Goal: Task Accomplishment & Management: Complete application form

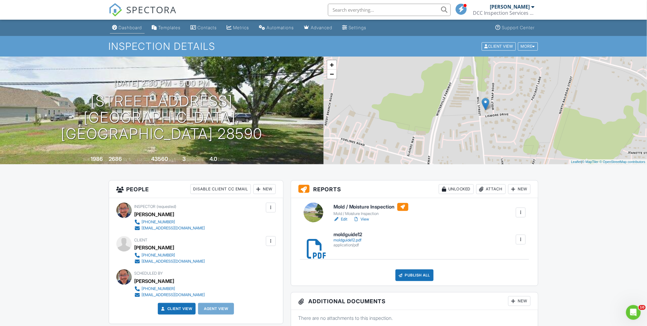
click at [131, 28] on div "Dashboard" at bounding box center [130, 27] width 23 height 5
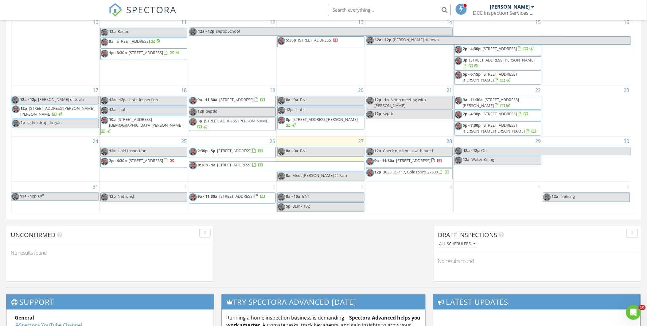
scroll to position [352, 0]
click at [154, 208] on div "1 12p Nat lunch" at bounding box center [144, 197] width 88 height 30
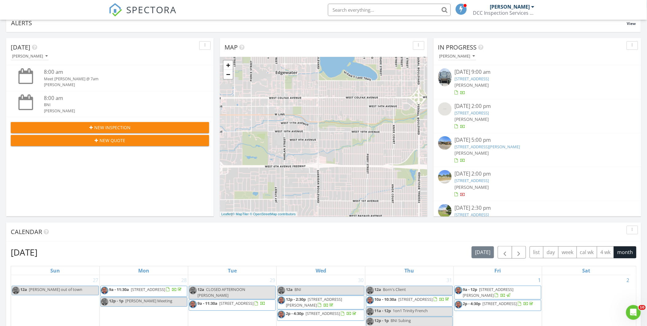
scroll to position [0, 0]
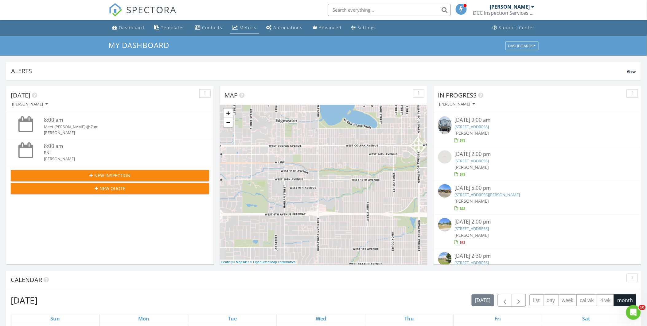
click at [248, 31] on link "Metrics" at bounding box center [244, 27] width 29 height 11
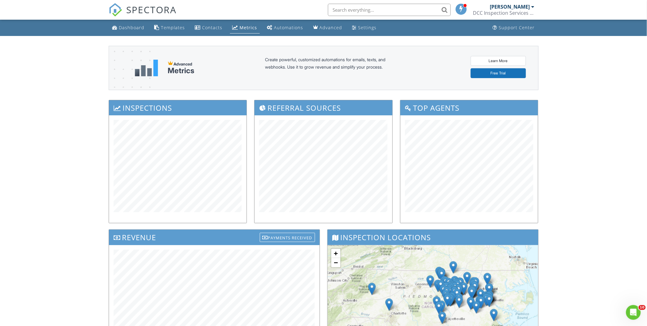
click at [240, 25] on div "Metrics" at bounding box center [249, 28] width 18 height 6
click at [132, 25] on div "Dashboard" at bounding box center [131, 28] width 25 height 6
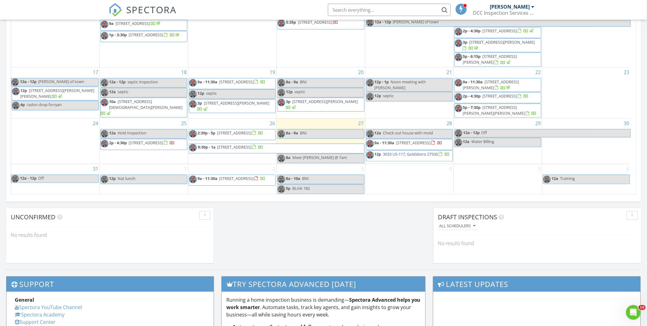
scroll to position [374, 0]
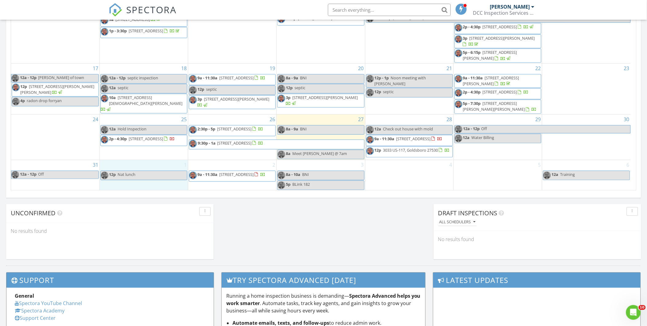
click at [145, 165] on div "1 12p Nat lunch" at bounding box center [144, 175] width 88 height 30
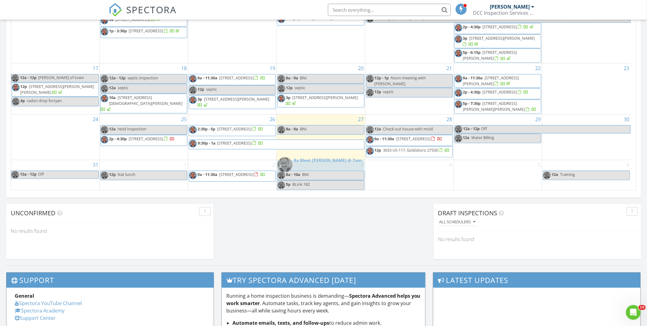
drag, startPoint x: 302, startPoint y: 154, endPoint x: 302, endPoint y: 166, distance: 12.9
click at [302, 166] on body "SPECTORA Jimmy Mort DCC Inspection Services LLC Role: Inspector Change Role Das…" at bounding box center [323, 58] width 647 height 864
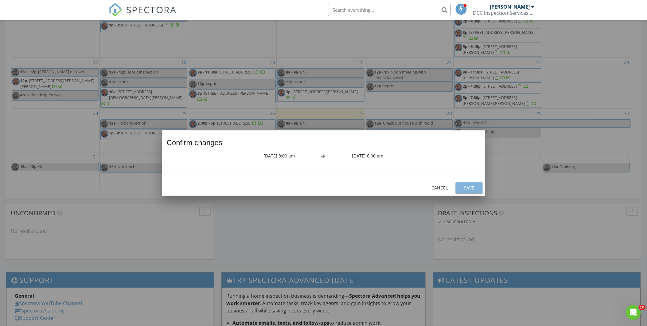
click at [470, 192] on button "Save" at bounding box center [469, 187] width 27 height 11
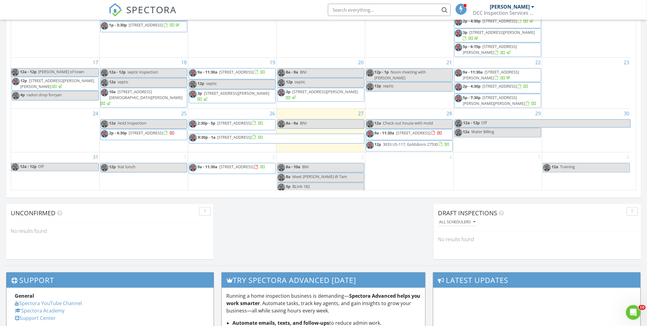
click at [130, 182] on div "1 12p Nat lunch" at bounding box center [144, 172] width 88 height 40
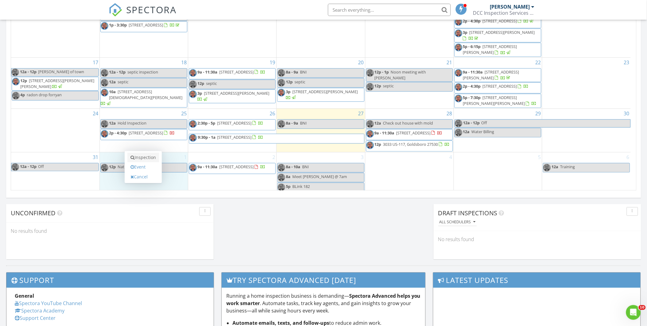
click at [139, 158] on link "Inspection" at bounding box center [143, 158] width 32 height 10
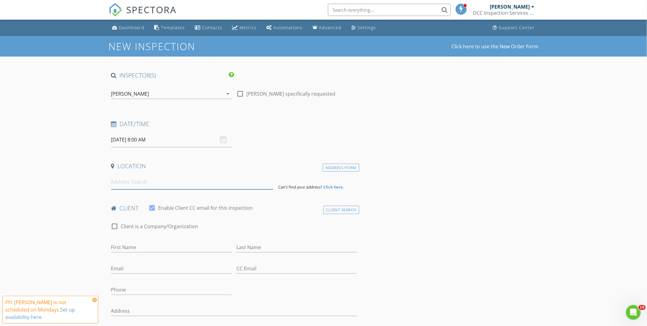
click at [121, 185] on input at bounding box center [192, 181] width 162 height 15
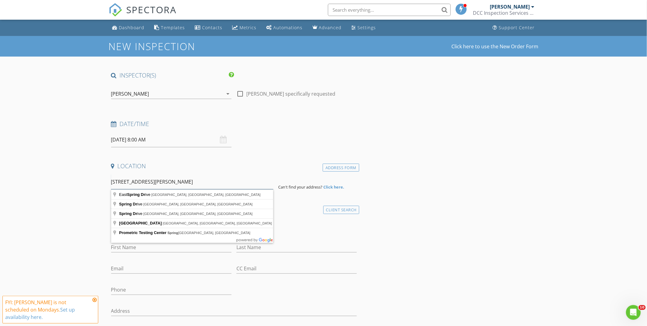
click at [123, 183] on input "[STREET_ADDRESS][PERSON_NAME]" at bounding box center [192, 181] width 162 height 15
click at [167, 182] on input "[STREET_ADDRESS][PERSON_NAME]" at bounding box center [192, 181] width 162 height 15
type input "[GEOGRAPHIC_DATA], [GEOGRAPHIC_DATA]"
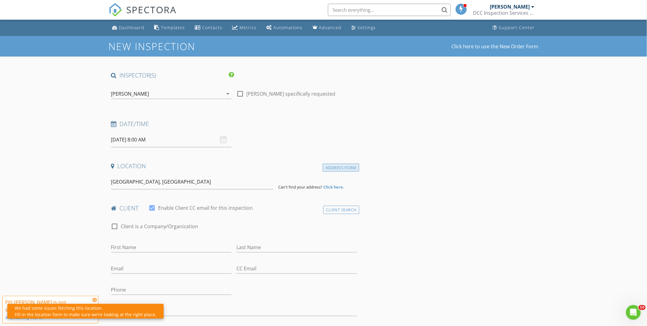
click at [333, 165] on div "Address Form" at bounding box center [341, 167] width 37 height 8
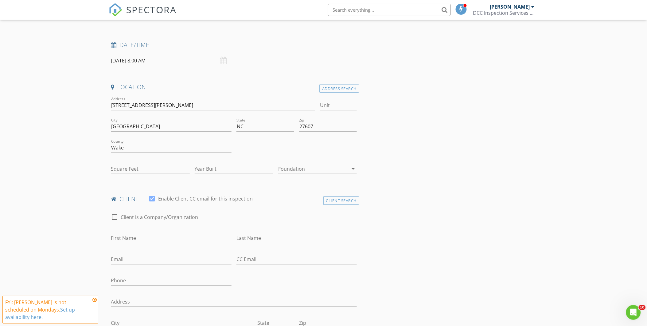
scroll to position [87, 0]
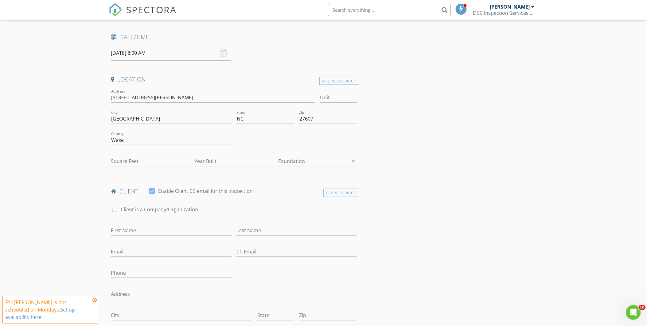
click at [94, 302] on icon at bounding box center [94, 299] width 4 height 5
click at [147, 138] on input "Wake" at bounding box center [171, 140] width 120 height 10
click at [114, 232] on input "First Name" at bounding box center [171, 230] width 120 height 10
click at [114, 232] on input "k" at bounding box center [171, 230] width 120 height 10
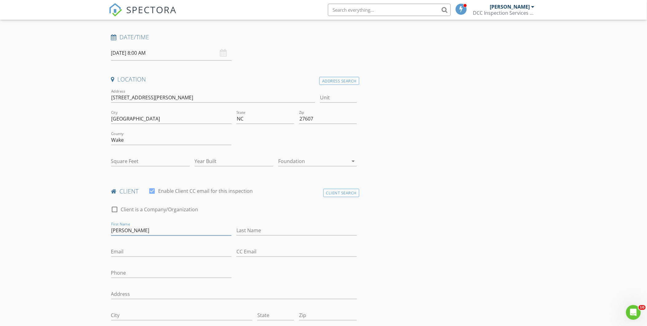
type input "[PERSON_NAME]"
click at [119, 252] on input "Email" at bounding box center [171, 251] width 120 height 10
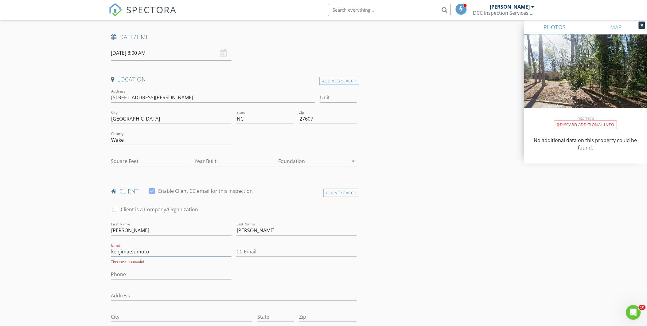
type input "kenjimatsumoto"
click at [135, 273] on input "Phone" at bounding box center [171, 274] width 120 height 10
type input "[PHONE_NUMBER]"
click at [130, 291] on input "Address" at bounding box center [234, 295] width 246 height 10
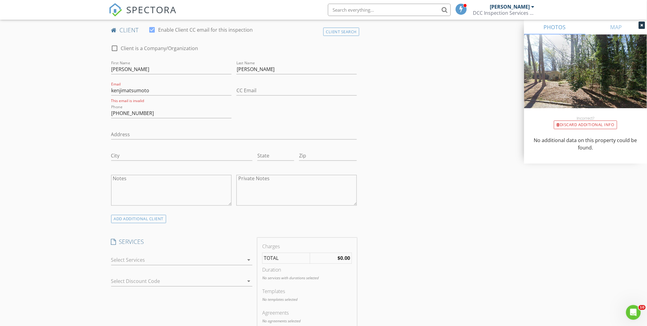
scroll to position [249, 0]
click at [143, 256] on div at bounding box center [177, 259] width 133 height 10
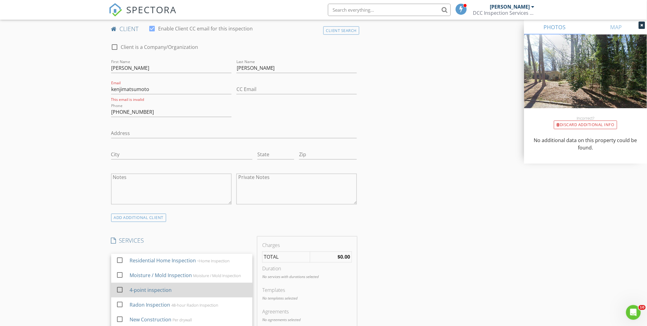
scroll to position [0, 0]
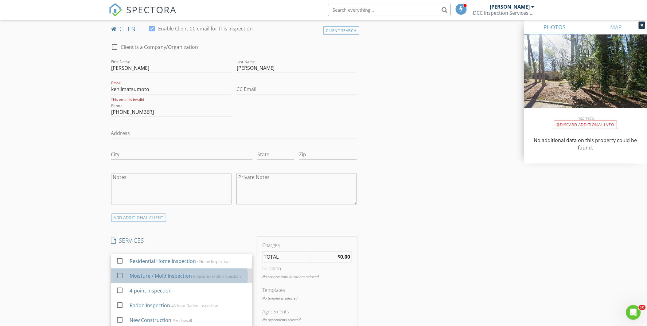
click at [146, 278] on div "Moisture / Mold Inspection" at bounding box center [160, 275] width 62 height 7
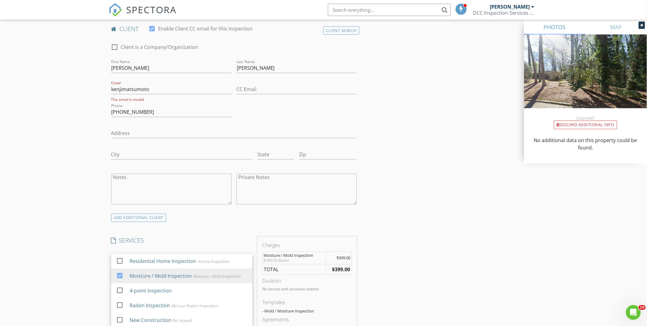
click at [376, 227] on div "INSPECTOR(S) check_box Jimmy Mort PRIMARY Jimmy Mort arrow_drop_down check_box_…" at bounding box center [324, 308] width 430 height 972
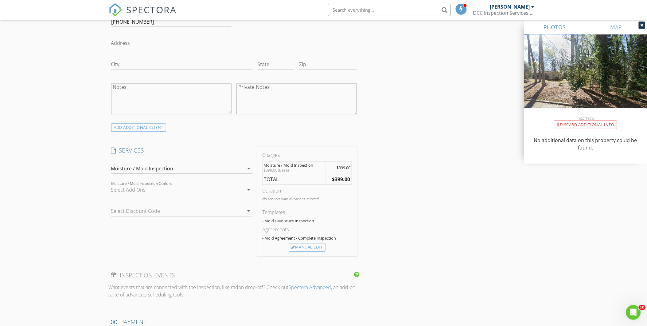
scroll to position [339, 0]
click at [311, 247] on div "Manual Edit" at bounding box center [307, 246] width 37 height 9
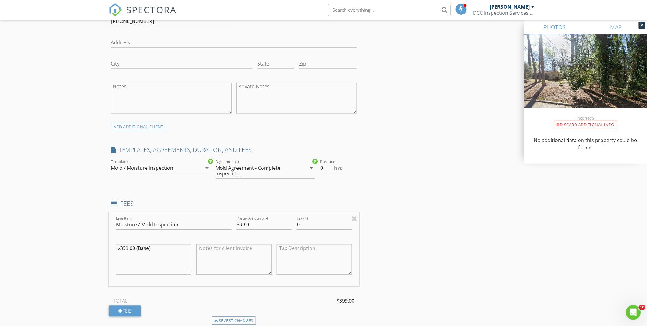
click at [123, 250] on textarea "$399.00 (Base)" at bounding box center [154, 259] width 76 height 31
click at [162, 249] on textarea "$499.00 (Base)" at bounding box center [154, 259] width 76 height 31
type textarea "$499.00 (Base) 3 testing included"
click at [238, 222] on input "399.0" at bounding box center [264, 225] width 55 height 10
type input "499.0"
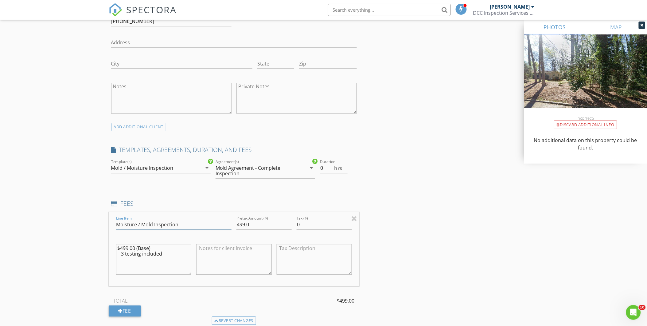
click at [187, 220] on input "Moisture / Mold Inspection" at bounding box center [173, 225] width 115 height 10
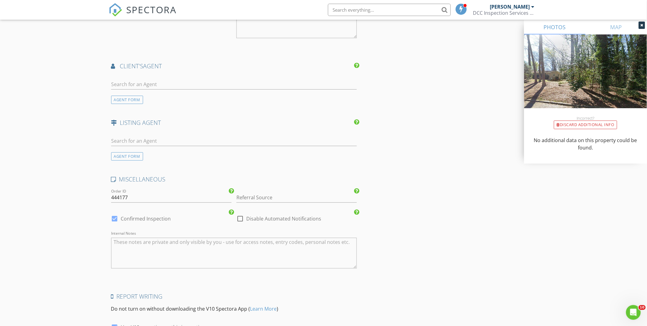
scroll to position [744, 0]
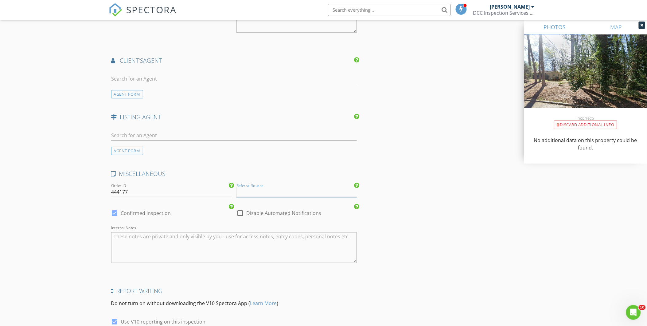
click at [251, 196] on input "Referral Source" at bounding box center [297, 192] width 120 height 10
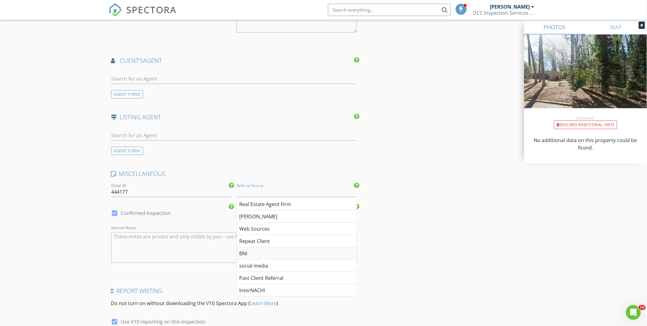
click at [247, 256] on div "BNI" at bounding box center [297, 253] width 120 height 12
type input "BNI"
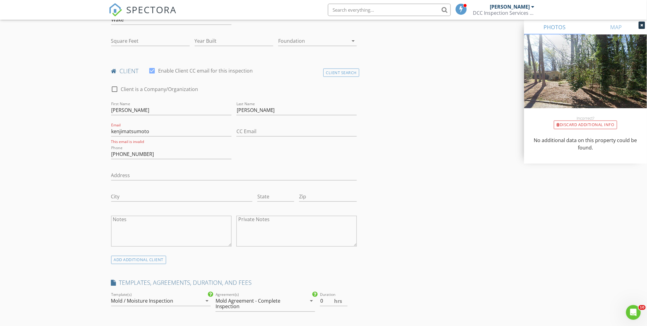
scroll to position [206, 0]
click at [153, 131] on input "kenjimatsumoto" at bounding box center [171, 132] width 120 height 10
type input "kenjimatsumoto@gmail.com"
click at [155, 151] on input "775-635-5697" at bounding box center [171, 153] width 120 height 10
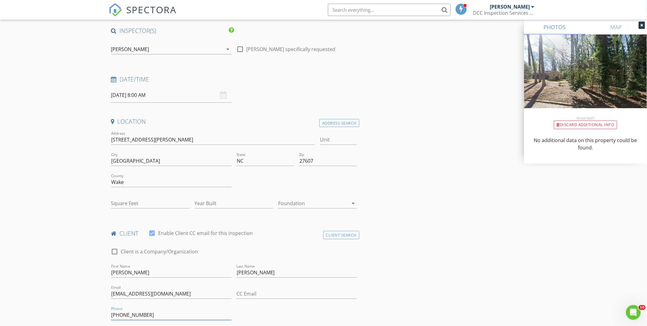
scroll to position [39, 0]
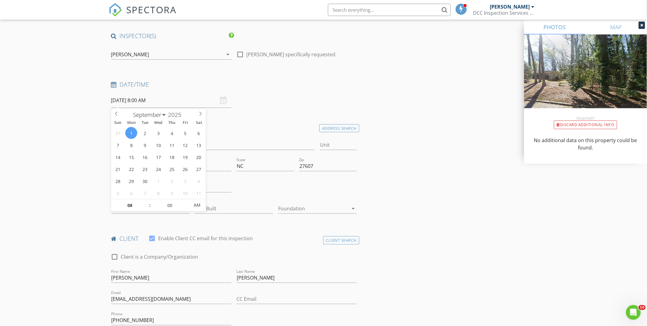
click at [182, 99] on input "09/01/2025 8:00 AM" at bounding box center [171, 100] width 120 height 15
type input "09"
type input "09/01/2025 9:00 AM"
click at [147, 202] on span at bounding box center [147, 202] width 4 height 6
type input "10"
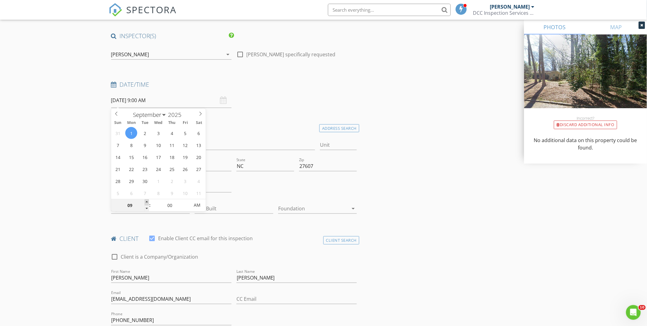
type input "09/01/2025 10:00 AM"
click at [147, 202] on span at bounding box center [147, 202] width 4 height 6
type input "11"
type input "09/01/2025 11:00 AM"
click at [147, 202] on span at bounding box center [147, 202] width 4 height 6
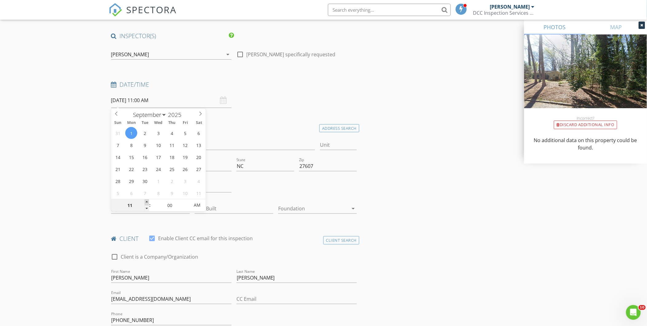
type input "12"
type input "09/01/2025 12:00 PM"
click at [147, 202] on span at bounding box center [147, 202] width 4 height 6
type input "01"
type input "09/01/2025 1:00 PM"
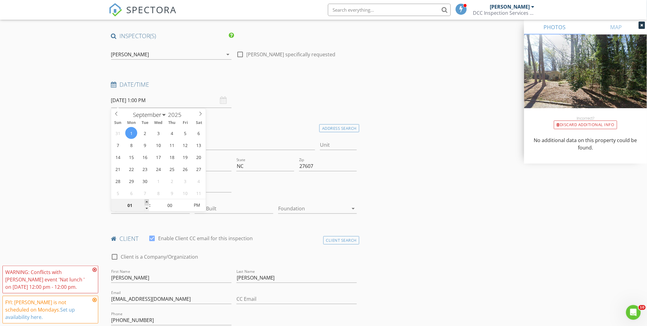
click at [147, 202] on span at bounding box center [147, 202] width 4 height 6
type input "02"
type input "09/01/2025 2:00 PM"
click at [147, 202] on span at bounding box center [147, 202] width 4 height 6
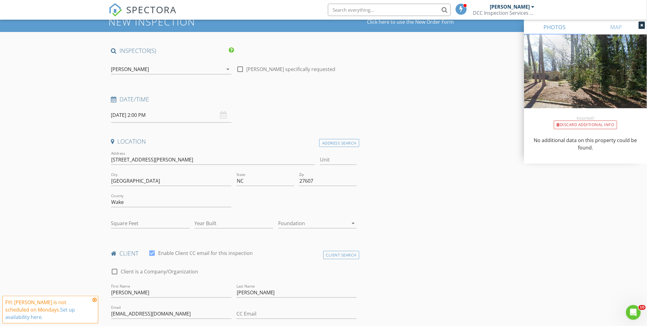
scroll to position [24, 0]
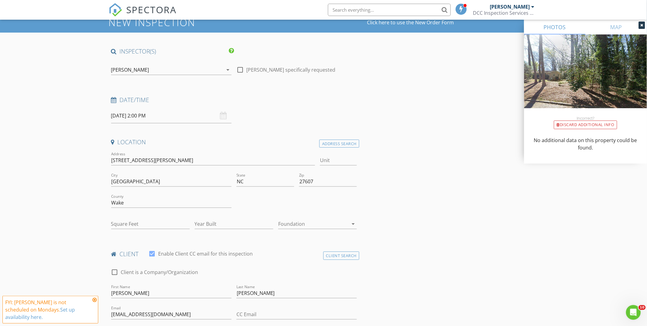
click at [239, 68] on div at bounding box center [240, 70] width 10 height 10
checkbox input "true"
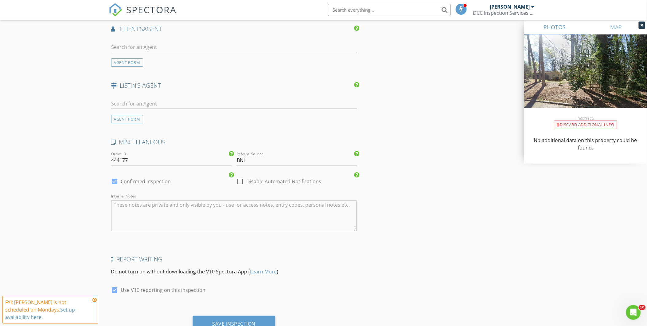
scroll to position [800, 0]
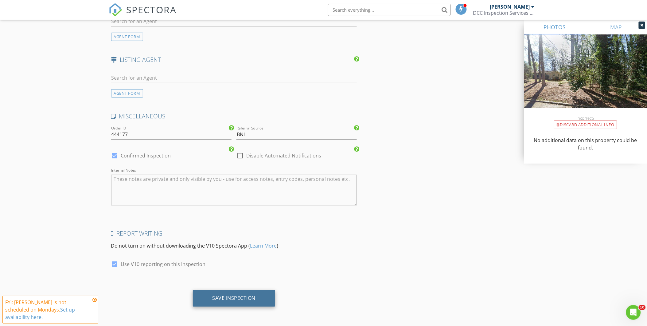
click at [217, 295] on div "Save Inspection" at bounding box center [234, 298] width 43 height 6
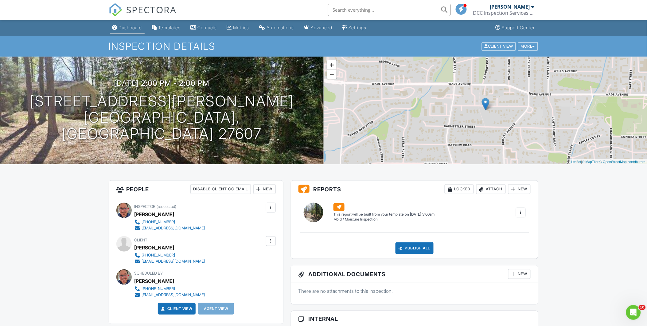
click at [132, 26] on div "Dashboard" at bounding box center [130, 27] width 23 height 5
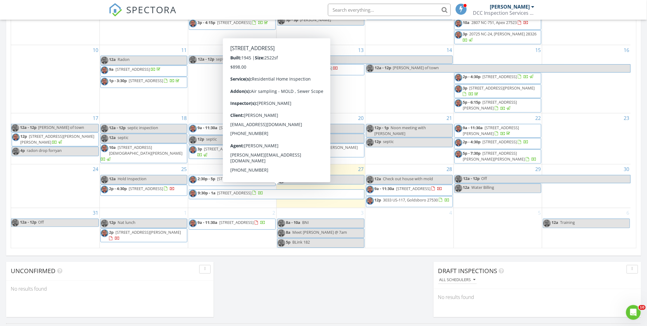
scroll to position [316, 0]
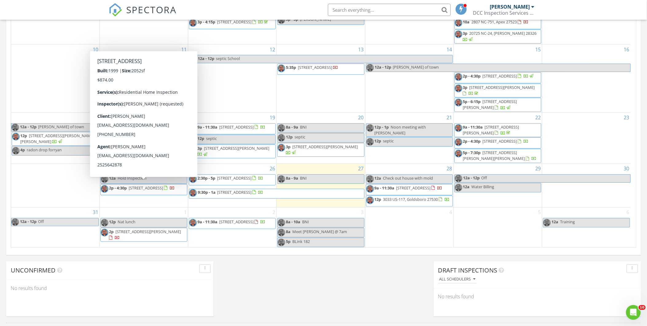
click at [136, 190] on span "2p - 4:30p 429 Vail Dr, Greenville 27834" at bounding box center [138, 189] width 74 height 9
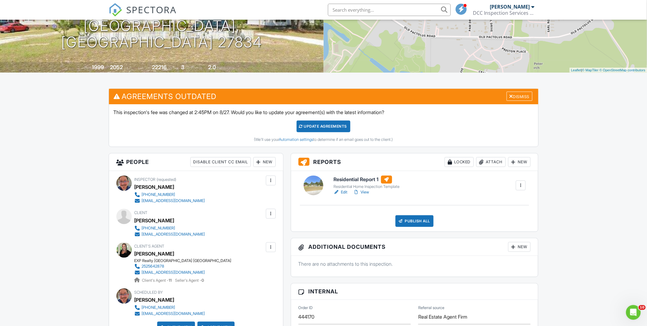
scroll to position [28, 0]
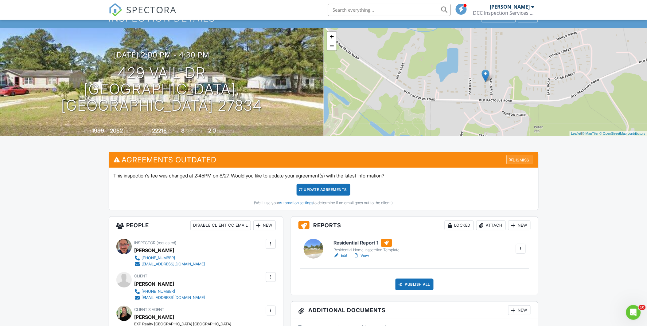
click at [512, 157] on div "Dismiss" at bounding box center [520, 160] width 26 height 10
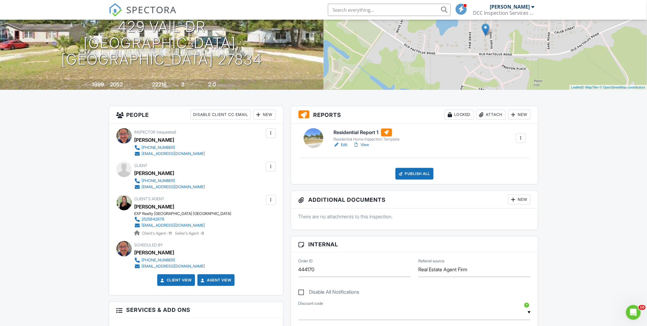
scroll to position [0, 0]
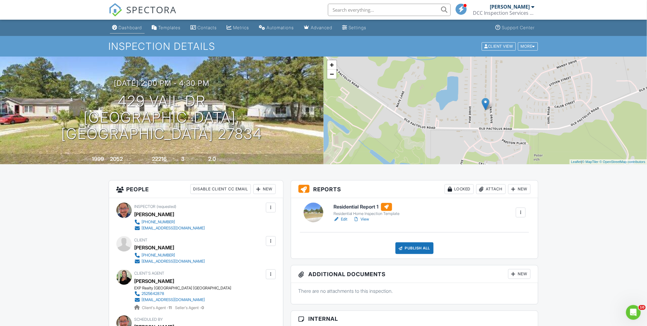
click at [126, 28] on div "Dashboard" at bounding box center [130, 27] width 23 height 5
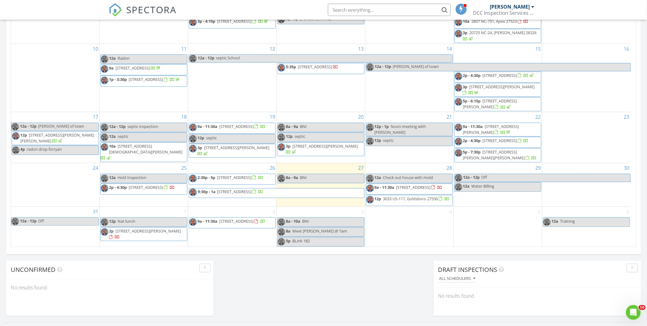
scroll to position [346, 0]
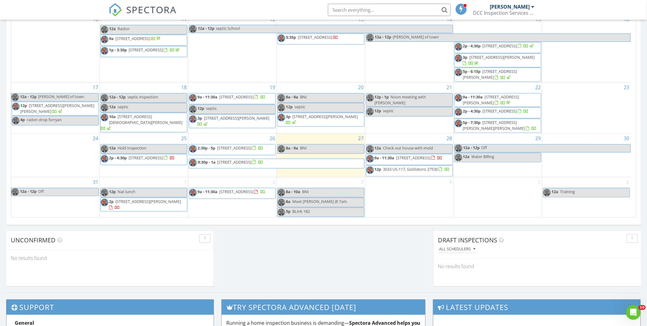
click at [241, 199] on link "9a - 11:30a [STREET_ADDRESS]" at bounding box center [232, 193] width 87 height 11
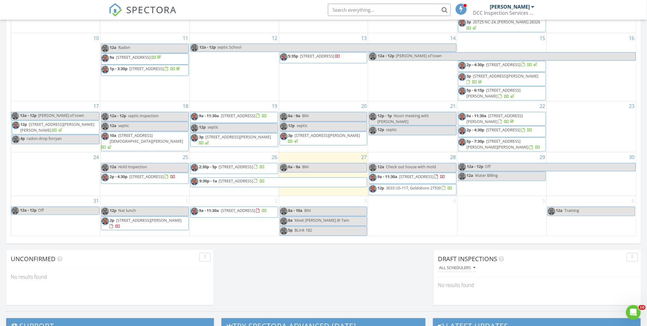
scroll to position [82, 0]
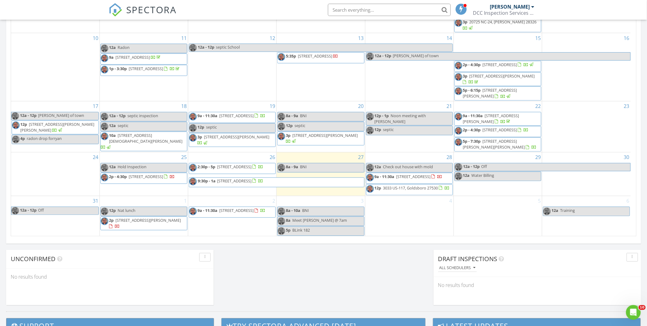
click at [421, 176] on span "9a - 11:30a 313 Bridle Brk Wy, Fuquay-Varina 27526" at bounding box center [404, 178] width 76 height 9
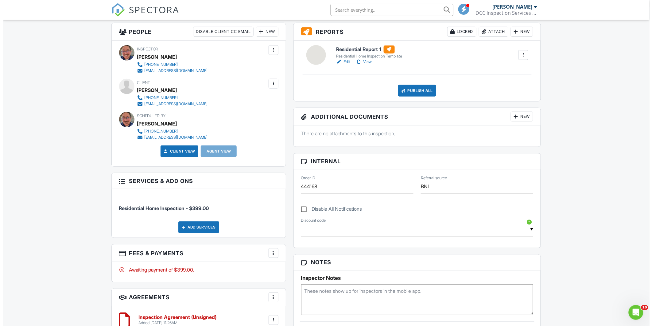
scroll to position [157, 0]
click at [268, 84] on div at bounding box center [271, 84] width 6 height 6
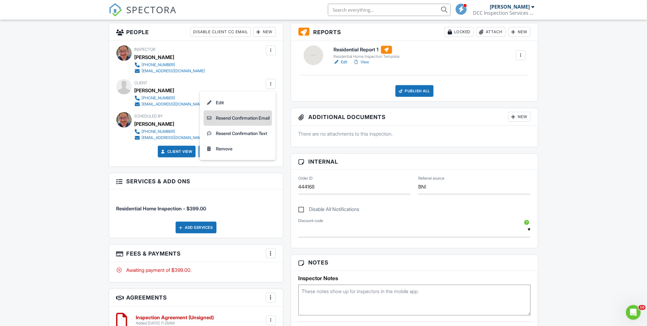
click at [236, 121] on li "Resend Confirmation Email" at bounding box center [238, 117] width 68 height 15
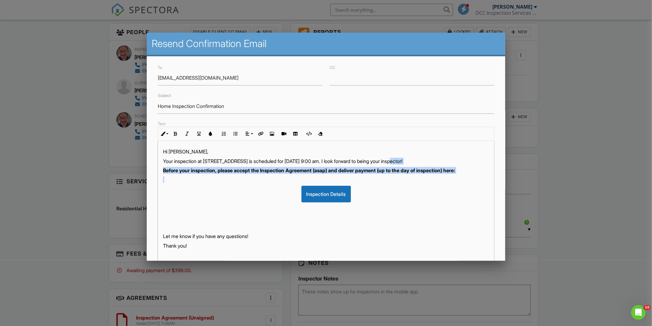
drag, startPoint x: 404, startPoint y: 160, endPoint x: 471, endPoint y: 182, distance: 70.7
click at [471, 182] on div "Hi Hassam, Your inspection at 313 Bridle Brk Wy, Fuquay-Varina, NC 27526 is sch…" at bounding box center [326, 218] width 336 height 154
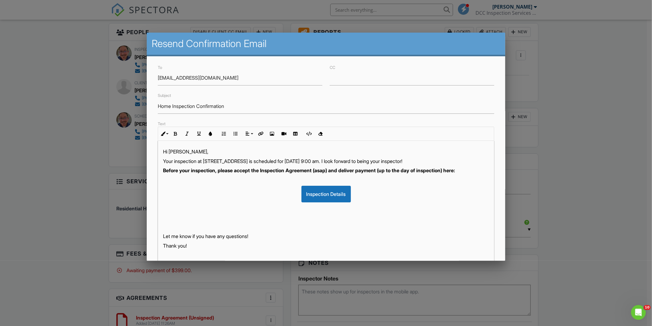
click at [456, 202] on div "Inspection Details" at bounding box center [326, 194] width 326 height 17
drag, startPoint x: 160, startPoint y: 177, endPoint x: 333, endPoint y: 176, distance: 172.9
click at [333, 176] on div "Hi Hassam, Your inspection at 313 Bridle Brk Wy, Fuquay-Varina, NC 27526 is sch…" at bounding box center [326, 218] width 336 height 154
click at [213, 137] on button "Colors" at bounding box center [211, 134] width 12 height 12
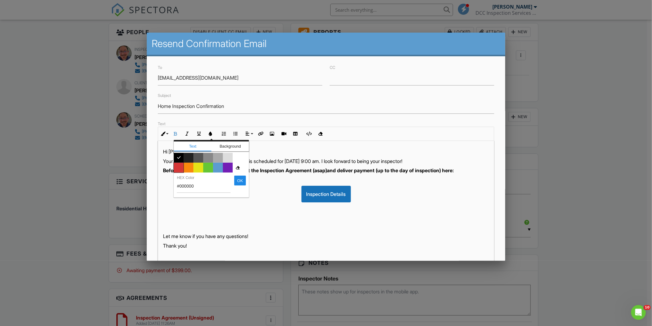
click at [178, 170] on span "Color #d53636" at bounding box center [179, 167] width 10 height 10
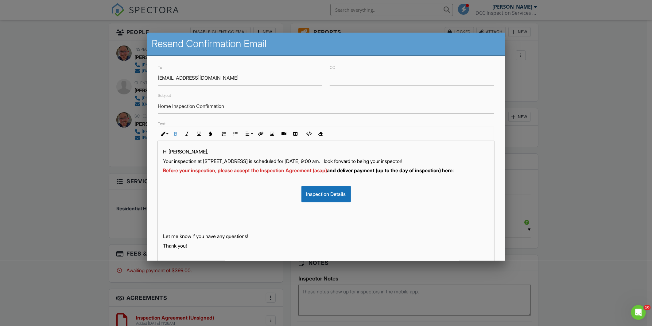
click at [211, 200] on div "Inspection Details" at bounding box center [326, 194] width 326 height 17
click at [200, 202] on div "Inspection Details" at bounding box center [326, 194] width 326 height 17
click at [260, 210] on div "Hi Hassam, Your inspection at 313 Bridle Brk Wy, Fuquay-Varina, NC 27526 is sch…" at bounding box center [326, 218] width 336 height 154
click at [240, 230] on p at bounding box center [326, 226] width 326 height 7
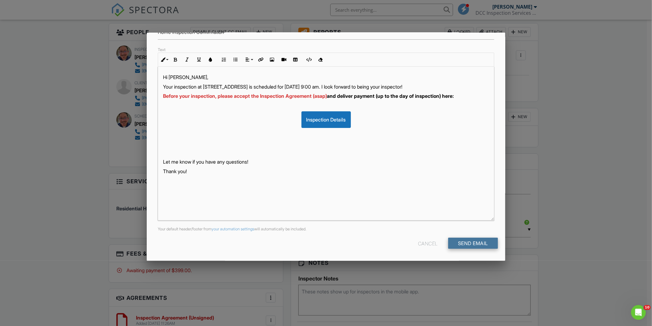
click at [469, 241] on input "Send Email" at bounding box center [473, 242] width 50 height 11
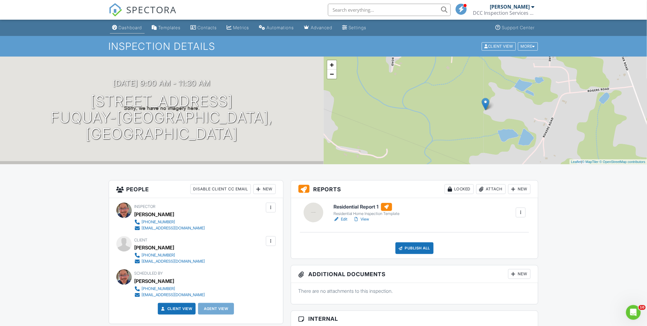
click at [136, 26] on div "Dashboard" at bounding box center [130, 27] width 23 height 5
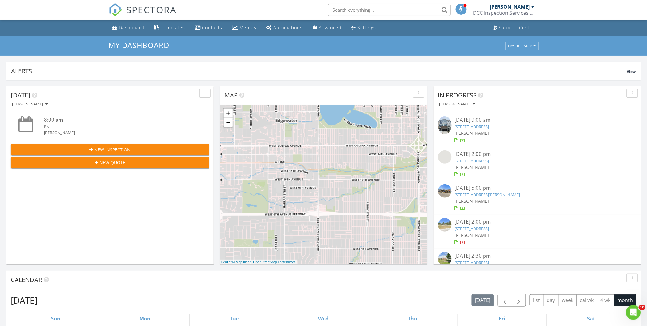
click at [307, 148] on div "+ − Leaflet | © MapTiler © OpenStreetMap contributors" at bounding box center [324, 184] width 208 height 159
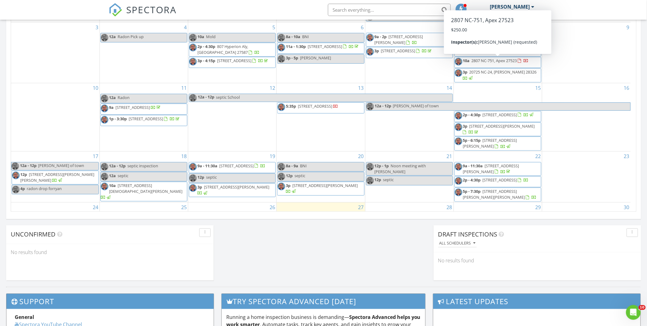
click at [503, 62] on span "2807 NC-751, Apex 27523" at bounding box center [494, 61] width 45 height 6
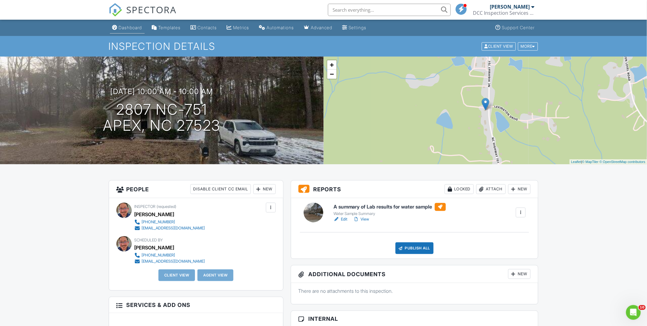
click at [127, 31] on link "Dashboard" at bounding box center [127, 27] width 35 height 11
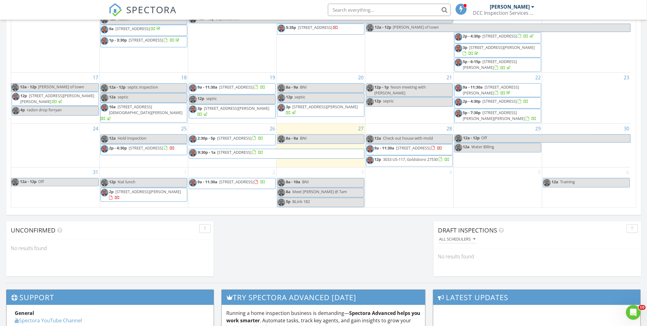
scroll to position [355, 0]
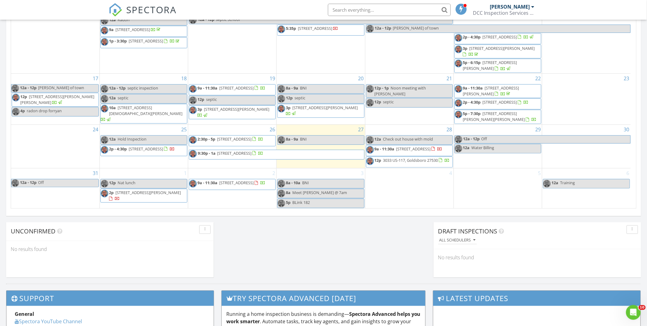
click at [565, 183] on span "Training" at bounding box center [567, 183] width 15 height 6
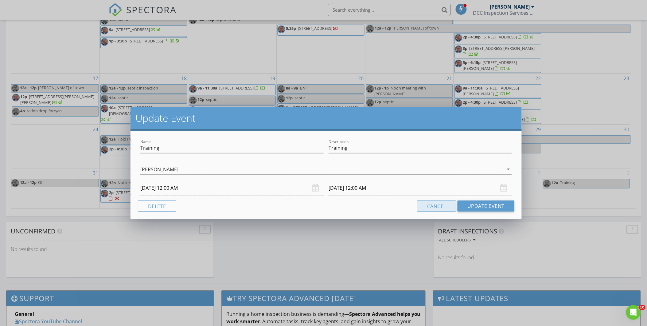
click at [436, 204] on button "Cancel" at bounding box center [436, 205] width 39 height 11
